Goal: Obtain resource: Obtain resource

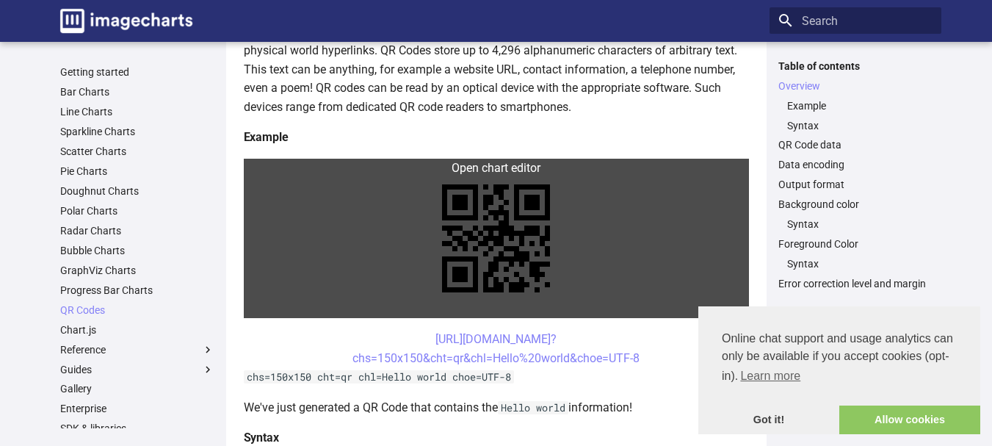
scroll to position [294, 0]
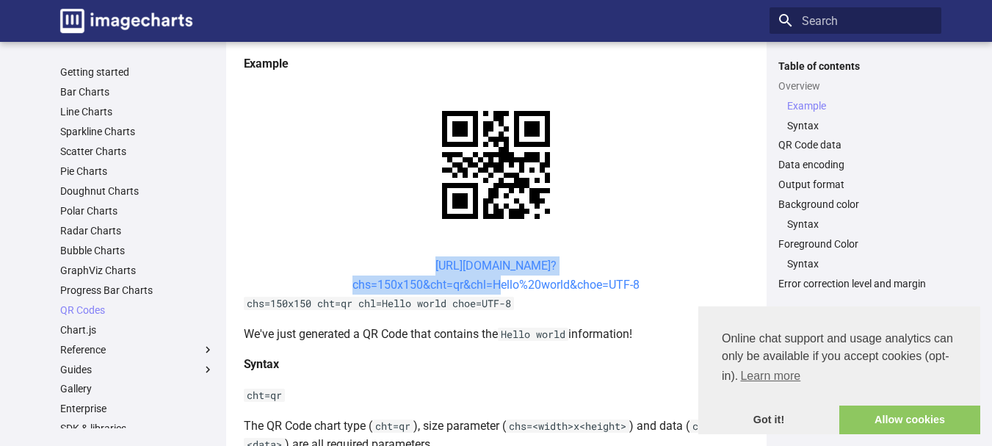
drag, startPoint x: 394, startPoint y: 261, endPoint x: 493, endPoint y: 284, distance: 101.2
click at [493, 284] on center "https://image-charts.com/chart? chs=150x150&cht=qr&chl=Hello%20world&choe=UTF-8" at bounding box center [496, 274] width 505 height 37
copy link "https://image-charts.com/chart? chs=150x150&cht=qr&chl="
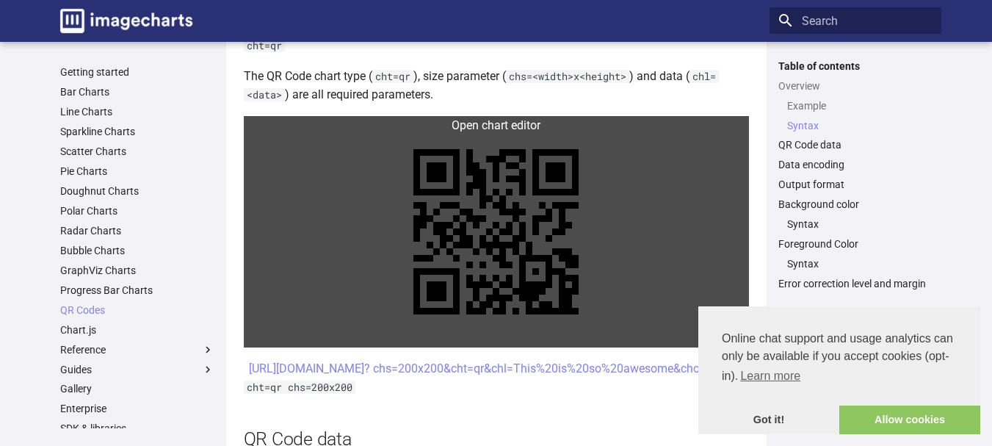
scroll to position [661, 0]
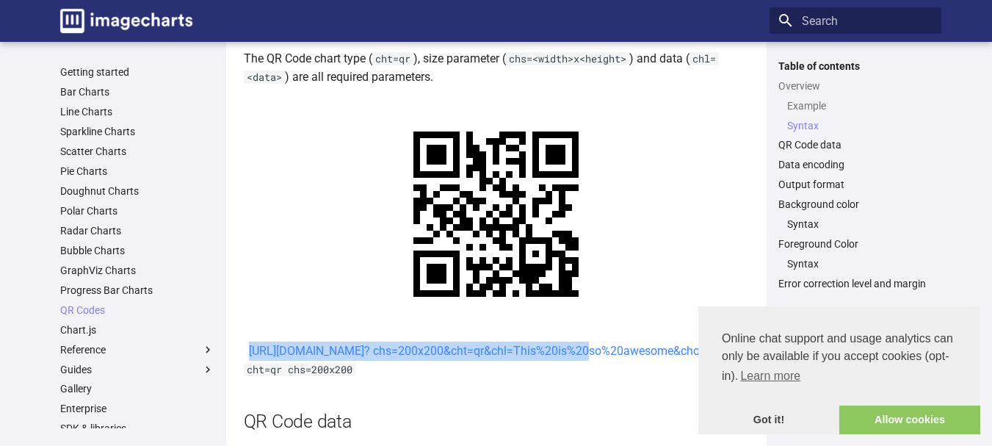
drag, startPoint x: 401, startPoint y: 347, endPoint x: 448, endPoint y: 372, distance: 53.2
click at [448, 361] on center "[URL][DOMAIN_NAME]? chs=200x200&cht=qr&chl=This%20is%20so%20awesome&choe=UTF-8" at bounding box center [496, 351] width 505 height 19
copy link "[URL][DOMAIN_NAME]? chs=200x200&cht=qr&chl="
